Goal: Information Seeking & Learning: Check status

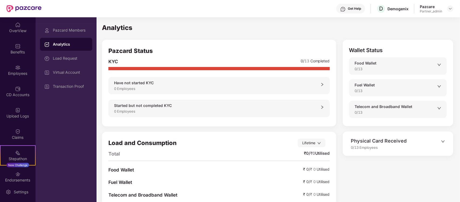
click at [17, 77] on div "Employees" at bounding box center [18, 70] width 36 height 20
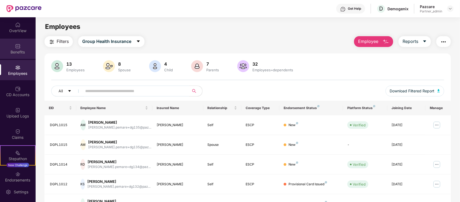
click at [15, 47] on img at bounding box center [17, 45] width 5 height 5
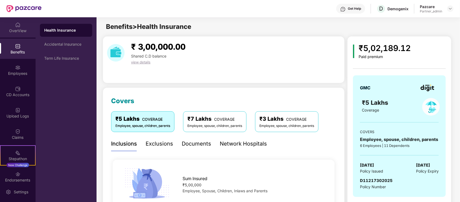
click at [10, 24] on div "OverView" at bounding box center [18, 27] width 36 height 20
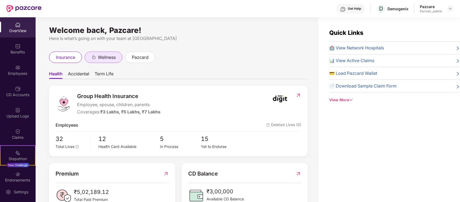
click at [108, 61] on div "wellness" at bounding box center [104, 56] width 38 height 11
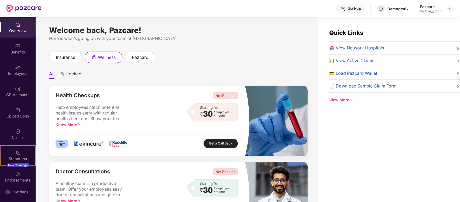
click at [13, 22] on div "OverView" at bounding box center [18, 27] width 36 height 20
click at [450, 10] on img at bounding box center [450, 8] width 4 height 4
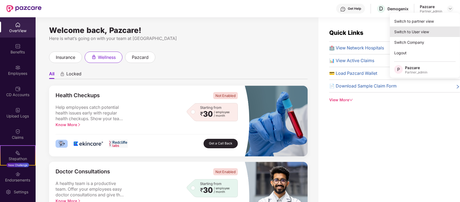
click at [421, 34] on div "Switch to User view" at bounding box center [425, 31] width 70 height 11
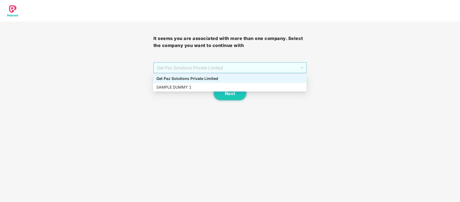
click at [243, 70] on span "Get Paz Solutions Private Limited" at bounding box center [230, 68] width 147 height 10
click at [223, 78] on div "Get Paz Solutions Private Limited" at bounding box center [229, 78] width 147 height 6
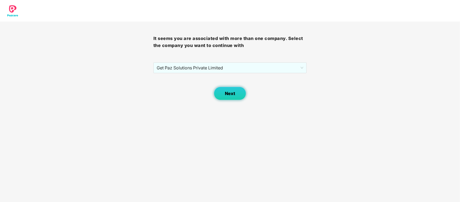
click at [231, 95] on span "Next" at bounding box center [230, 93] width 10 height 5
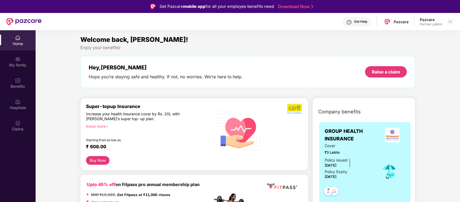
click at [20, 40] on div "Home" at bounding box center [18, 40] width 36 height 20
click at [19, 55] on div "My family" at bounding box center [18, 61] width 36 height 20
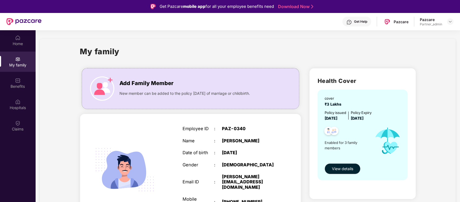
click at [20, 70] on div "My family" at bounding box center [18, 61] width 36 height 20
click at [19, 78] on img at bounding box center [17, 80] width 5 height 5
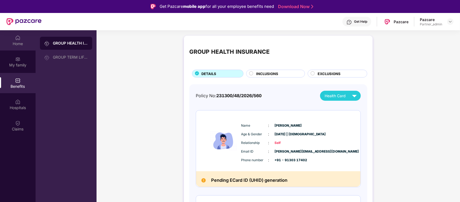
click at [18, 46] on div "Home" at bounding box center [18, 43] width 36 height 5
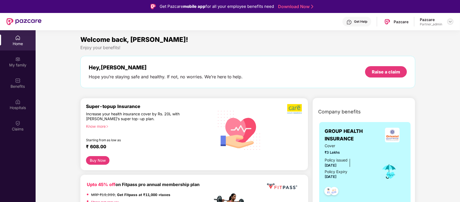
click at [447, 20] on div at bounding box center [450, 21] width 6 height 6
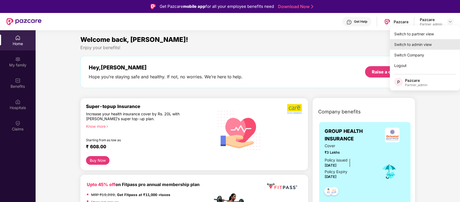
click at [436, 43] on div "Switch to admin view" at bounding box center [425, 44] width 70 height 11
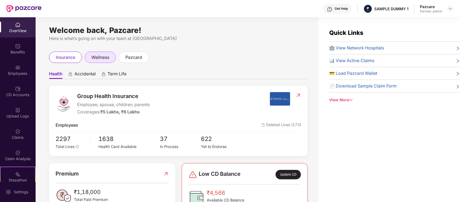
click at [111, 60] on div "wellness" at bounding box center [100, 56] width 31 height 11
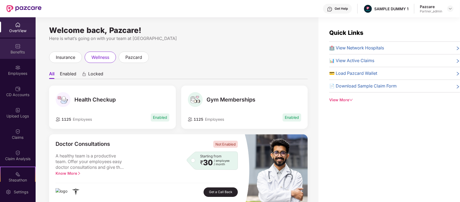
click at [21, 45] on div "Benefits" at bounding box center [18, 49] width 36 height 20
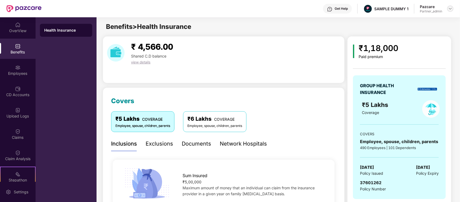
click at [447, 9] on div at bounding box center [450, 8] width 6 height 6
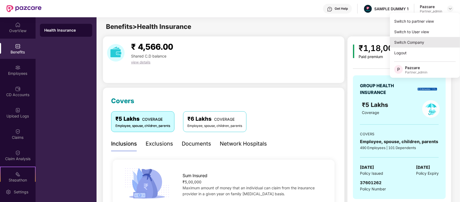
click at [414, 39] on div "Switch Company" at bounding box center [425, 42] width 70 height 11
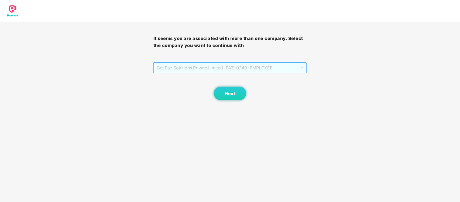
click at [262, 66] on span "Get Paz Solutions Private Limited - PAZ-0340 - EMPLOYEE" at bounding box center [230, 68] width 147 height 10
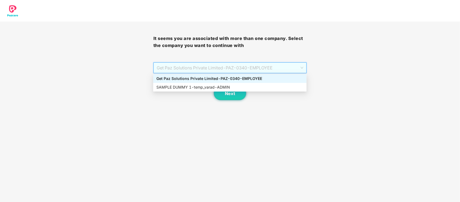
click at [247, 80] on div "Get Paz Solutions Private Limited - PAZ-0340 - EMPLOYEE" at bounding box center [229, 78] width 147 height 6
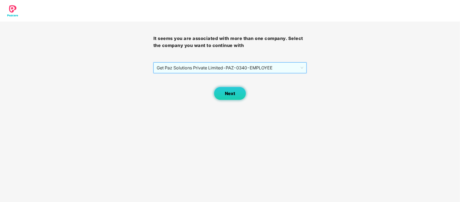
click at [229, 92] on span "Next" at bounding box center [230, 93] width 10 height 5
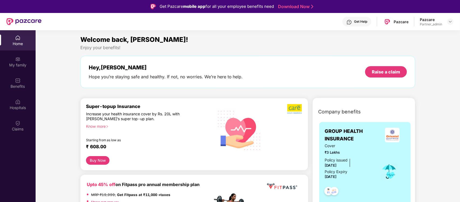
click at [14, 54] on div "My family" at bounding box center [18, 61] width 36 height 20
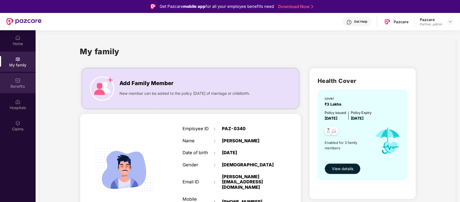
click at [19, 80] on img at bounding box center [17, 80] width 5 height 5
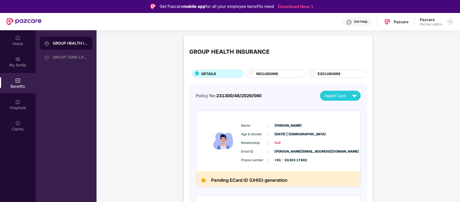
click at [449, 18] on div at bounding box center [450, 21] width 6 height 6
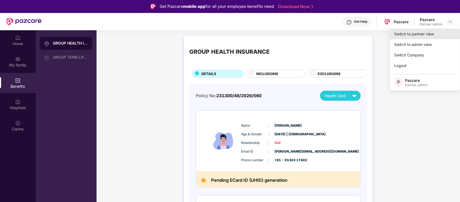
click at [428, 30] on div "Switch to partner view" at bounding box center [425, 34] width 70 height 11
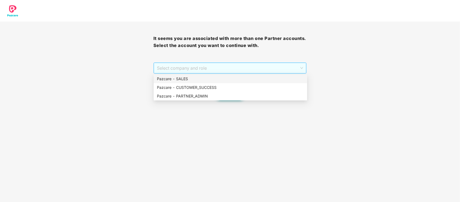
click at [250, 70] on span "Select company and role" at bounding box center [230, 68] width 146 height 10
click at [220, 94] on div "Pazcare - PARTNER_ADMIN" at bounding box center [230, 96] width 147 height 6
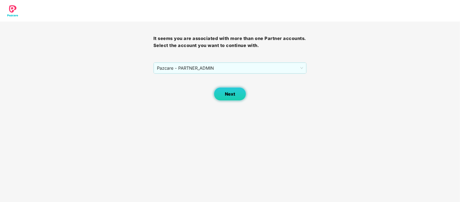
click at [229, 93] on span "Next" at bounding box center [230, 93] width 10 height 5
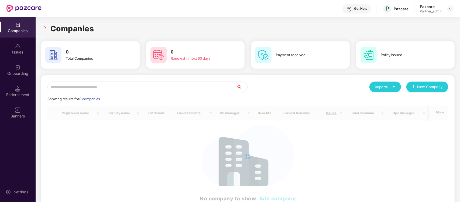
click at [194, 91] on input "text" at bounding box center [141, 86] width 189 height 11
type input "*"
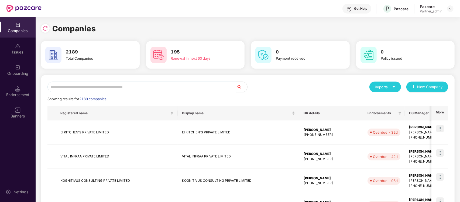
click at [162, 82] on input "text" at bounding box center [141, 86] width 189 height 11
click at [111, 89] on input "***" at bounding box center [141, 86] width 189 height 11
click at [45, 30] on img at bounding box center [45, 28] width 5 height 5
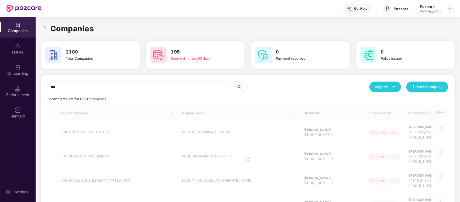
click at [122, 83] on input "***" at bounding box center [141, 86] width 189 height 11
click at [100, 90] on input "***" at bounding box center [141, 86] width 189 height 11
type input "*"
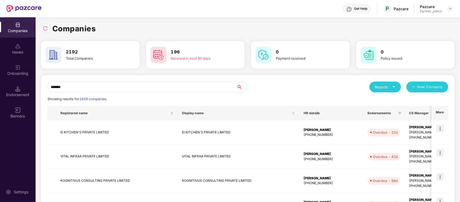
click at [7, 105] on div "Companies Issues Onboarding Endorsement Banners Settings Companies 2192 Total C…" at bounding box center [230, 109] width 460 height 184
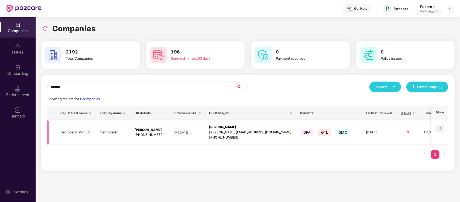
type input "*******"
click at [441, 125] on img at bounding box center [440, 128] width 8 height 8
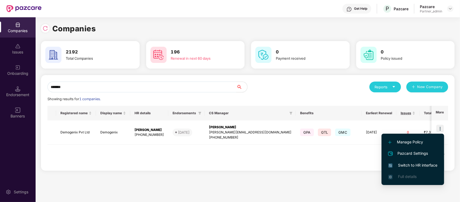
click at [403, 166] on span "Switch to HR interface" at bounding box center [412, 165] width 49 height 6
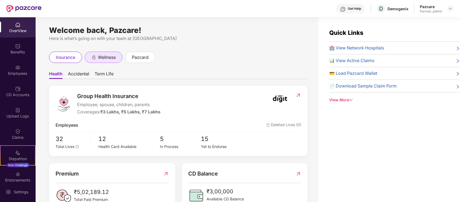
click at [101, 57] on span "wellness" at bounding box center [107, 57] width 18 height 7
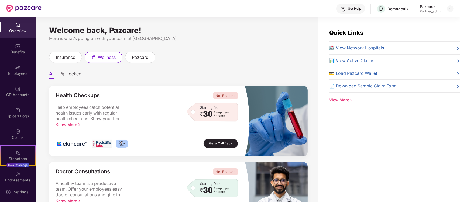
click at [76, 75] on span "Locked" at bounding box center [73, 75] width 15 height 8
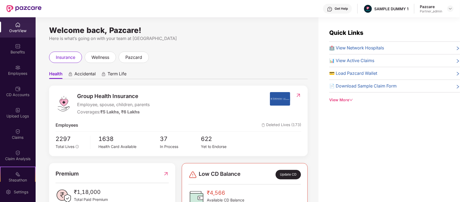
scroll to position [15, 0]
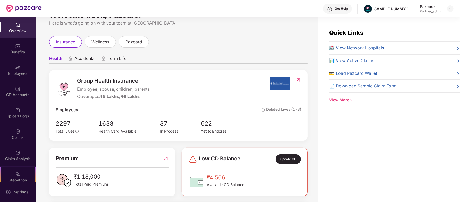
click at [18, 34] on div "OverView" at bounding box center [18, 27] width 36 height 20
click at [92, 41] on span "wellness" at bounding box center [100, 42] width 18 height 7
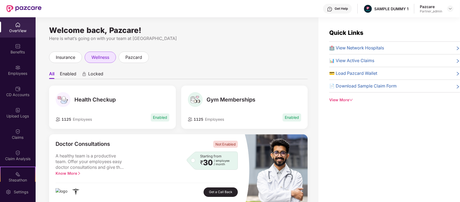
click at [102, 58] on span "wellness" at bounding box center [100, 57] width 18 height 7
click at [134, 58] on span "pazcard" at bounding box center [133, 57] width 17 height 7
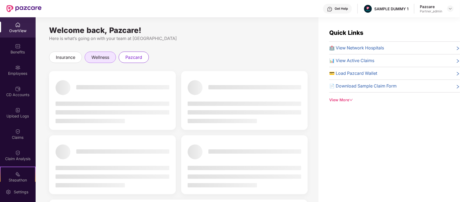
click at [100, 54] on span "wellness" at bounding box center [100, 57] width 18 height 7
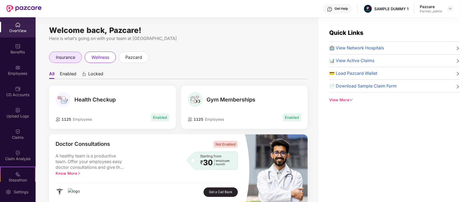
click at [64, 55] on span "insurance" at bounding box center [65, 57] width 19 height 7
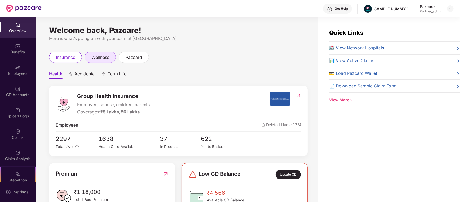
click at [90, 56] on div "wellness" at bounding box center [100, 56] width 31 height 11
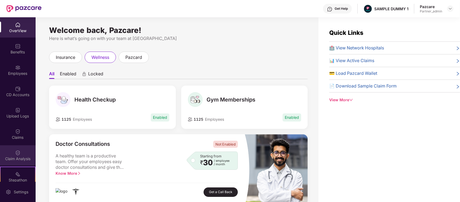
click at [17, 150] on img at bounding box center [17, 152] width 5 height 5
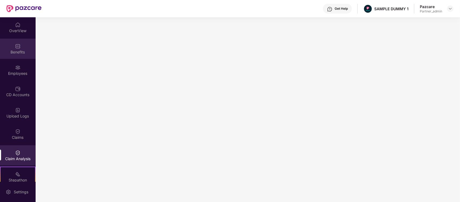
click at [8, 54] on div "Benefits" at bounding box center [18, 51] width 36 height 5
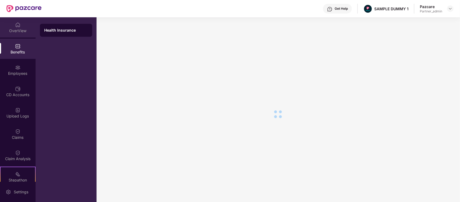
click at [22, 26] on div "OverView" at bounding box center [18, 27] width 36 height 20
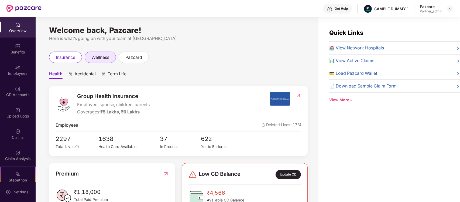
click at [105, 53] on div "wellness" at bounding box center [100, 56] width 31 height 11
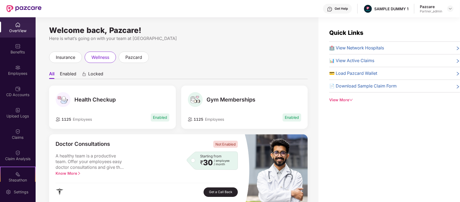
click at [66, 75] on li "Enabled" at bounding box center [68, 75] width 16 height 8
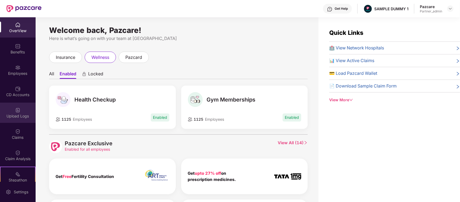
click at [19, 107] on img at bounding box center [17, 109] width 5 height 5
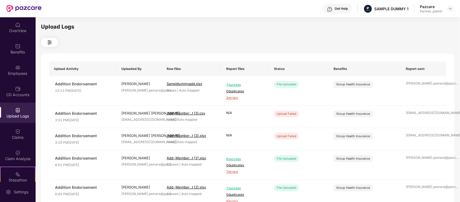
click at [10, 102] on div "Upload Logs" at bounding box center [18, 112] width 36 height 20
click at [15, 95] on div "CD Accounts" at bounding box center [18, 94] width 36 height 5
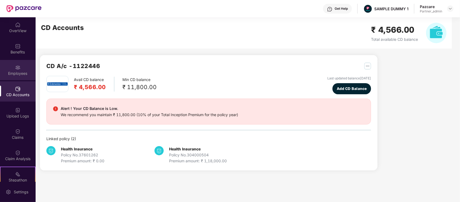
click at [21, 62] on div "Employees" at bounding box center [18, 70] width 36 height 20
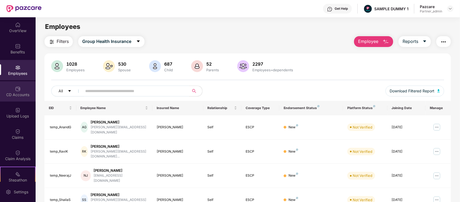
click at [18, 94] on div "CD Accounts" at bounding box center [18, 94] width 36 height 5
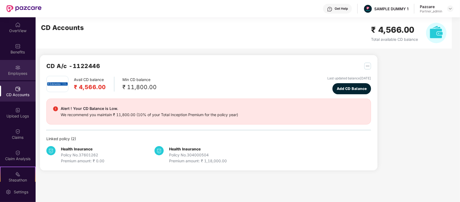
click at [0, 61] on div "Employees" at bounding box center [18, 70] width 36 height 20
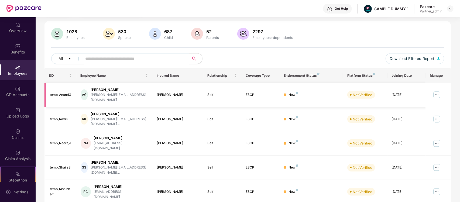
scroll to position [33, 0]
click at [437, 93] on img at bounding box center [436, 94] width 9 height 9
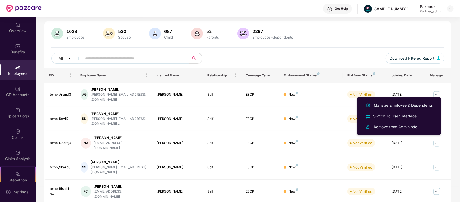
click at [452, 92] on div "Filters Group Health Insurance Employee Reports 1028 Employees 530 Spouse 687 C…" at bounding box center [248, 169] width 424 height 331
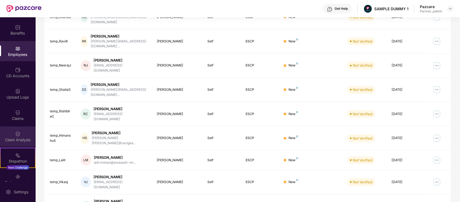
scroll to position [19, 0]
click at [19, 133] on img at bounding box center [17, 133] width 5 height 5
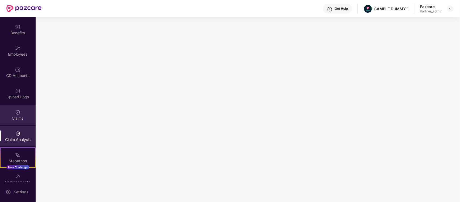
click at [18, 115] on div "Claims" at bounding box center [18, 117] width 36 height 5
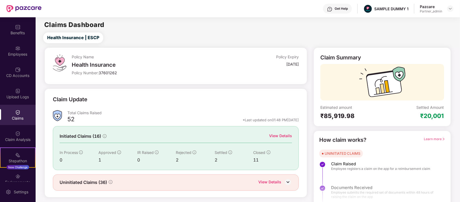
scroll to position [9, 0]
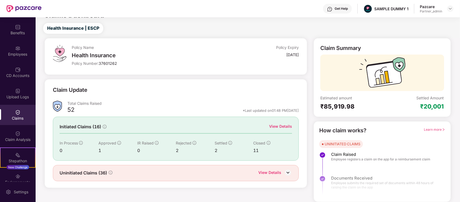
click at [281, 127] on div "View Details" at bounding box center [280, 126] width 23 height 6
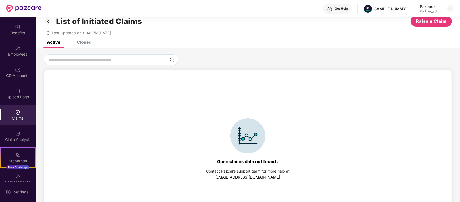
click at [89, 47] on div "Closed" at bounding box center [80, 42] width 23 height 12
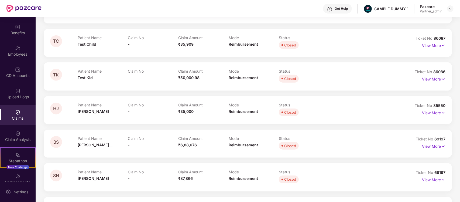
scroll to position [568, 0]
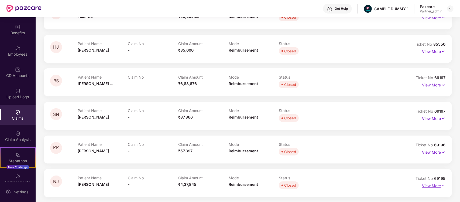
click at [433, 183] on p "View More" at bounding box center [433, 184] width 23 height 7
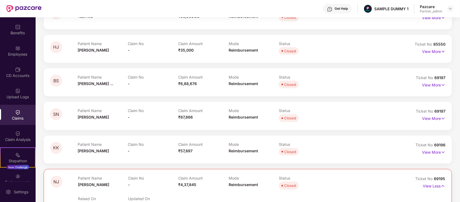
scroll to position [677, 0]
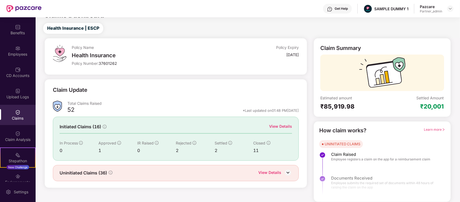
scroll to position [9, 0]
click at [270, 171] on div "View Details" at bounding box center [269, 172] width 23 height 7
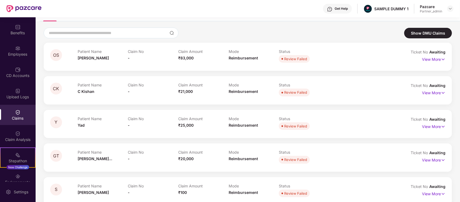
scroll to position [0, 0]
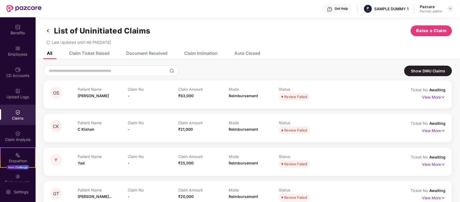
click at [86, 53] on div "Claim Ticket Raised" at bounding box center [89, 52] width 40 height 5
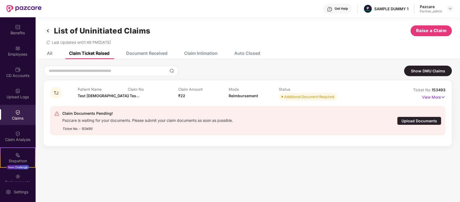
click at [141, 53] on div "Document Received" at bounding box center [146, 52] width 41 height 5
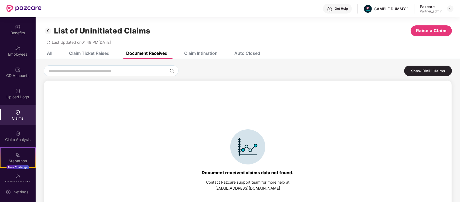
click at [213, 51] on div "Claim Intimation" at bounding box center [200, 52] width 33 height 5
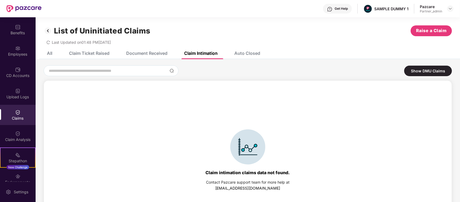
scroll to position [26, 0]
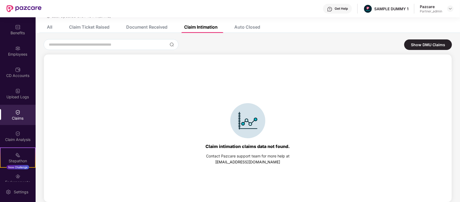
click at [247, 23] on div "Auto Closed" at bounding box center [243, 27] width 34 height 12
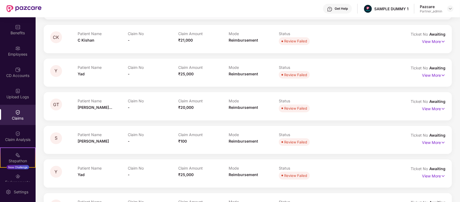
scroll to position [0, 0]
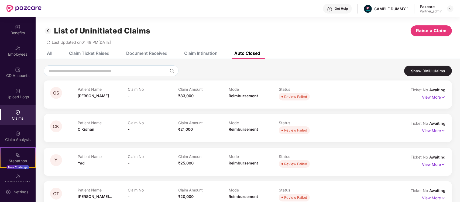
click at [92, 50] on div "Claim Ticket Raised" at bounding box center [89, 52] width 40 height 5
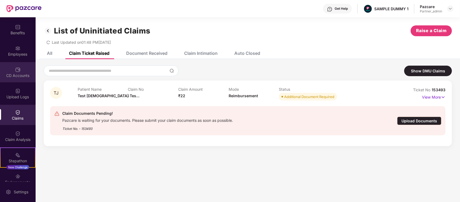
click at [22, 73] on div "CD Accounts" at bounding box center [18, 75] width 36 height 5
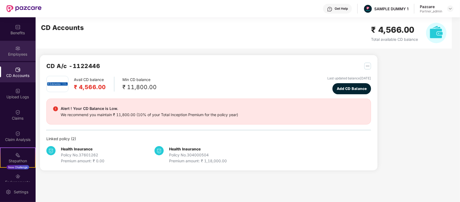
click at [17, 46] on img at bounding box center [17, 48] width 5 height 5
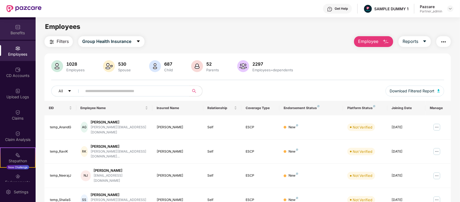
click at [16, 26] on img at bounding box center [17, 26] width 5 height 5
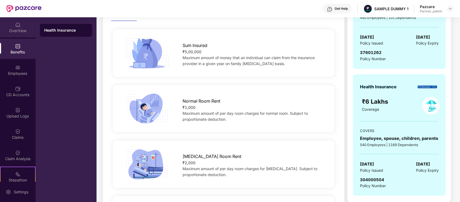
click at [8, 29] on div "OverView" at bounding box center [18, 30] width 36 height 5
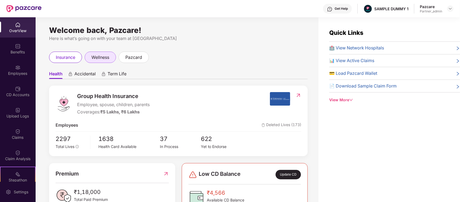
click at [101, 54] on span "wellness" at bounding box center [100, 57] width 18 height 7
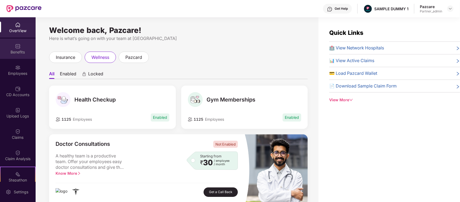
click at [21, 53] on div "Benefits" at bounding box center [18, 51] width 36 height 5
